Goal: Task Accomplishment & Management: Complete application form

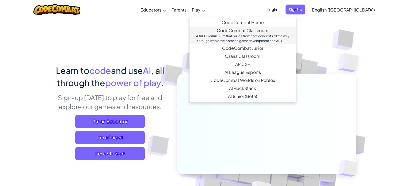
click at [263, 31] on link "CodeCombat Classroom A full CS curriculum that builds from core concepts all th…" at bounding box center [243, 36] width 107 height 18
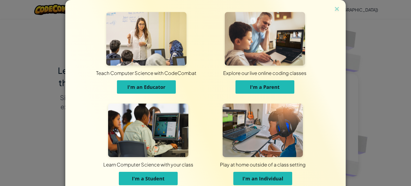
click at [161, 182] on button "I'm a Student" at bounding box center [148, 178] width 59 height 13
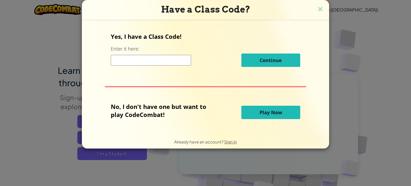
click at [159, 61] on input at bounding box center [151, 60] width 80 height 11
type input "LampTopWin"
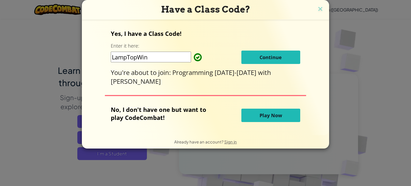
click at [258, 60] on button "Continue" at bounding box center [270, 57] width 59 height 13
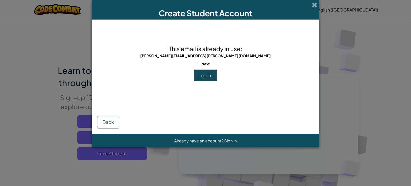
click at [205, 78] on button "Log In" at bounding box center [206, 75] width 24 height 12
